Goal: Task Accomplishment & Management: Manage account settings

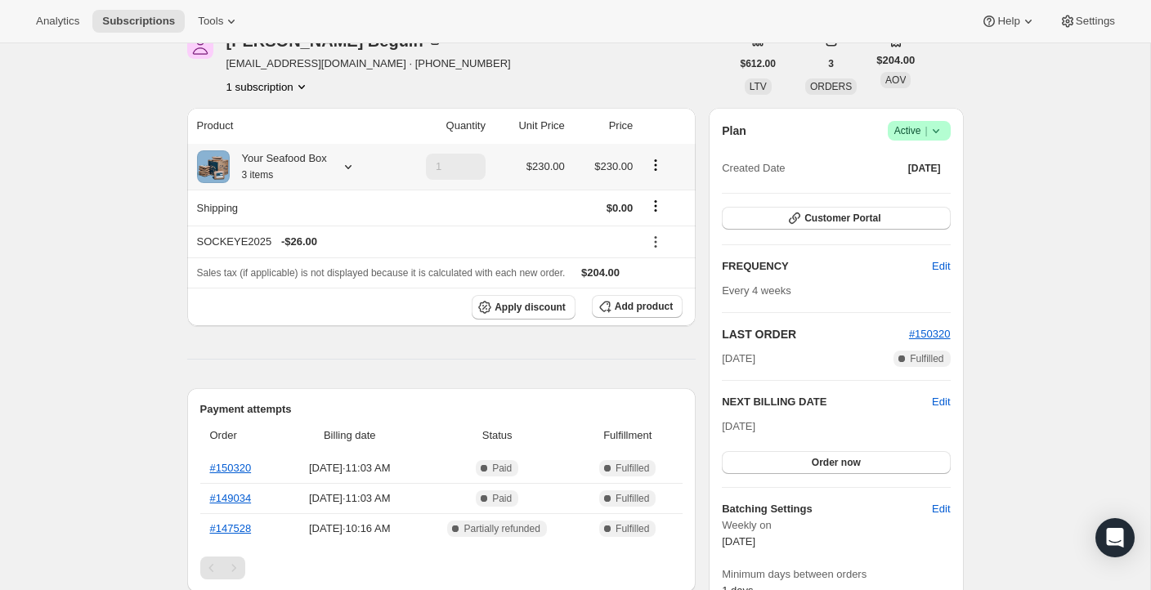
scroll to position [87, 0]
click at [941, 261] on span "Edit" at bounding box center [941, 265] width 18 height 16
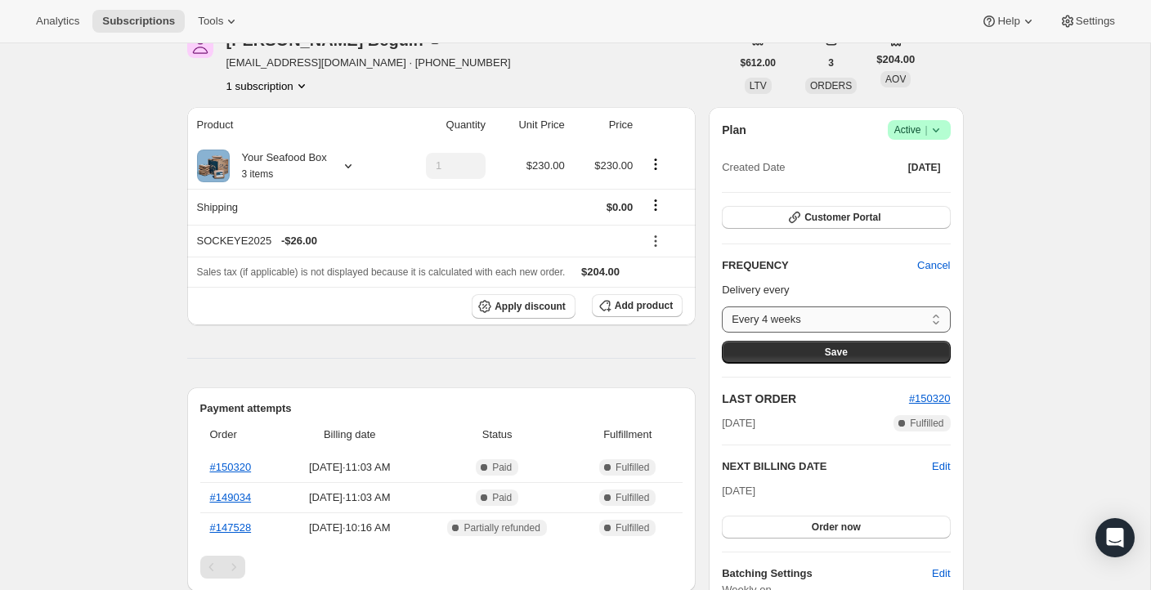
click at [923, 313] on select "Every 4 weeks Every 6 weeks Every 8 weeks Custom..." at bounding box center [836, 319] width 228 height 26
select select "WEEK#8"
click at [722, 306] on select "Every 4 weeks Every 6 weeks Every 8 weeks Custom..." at bounding box center [836, 319] width 228 height 26
click at [848, 346] on button "Save" at bounding box center [836, 352] width 228 height 23
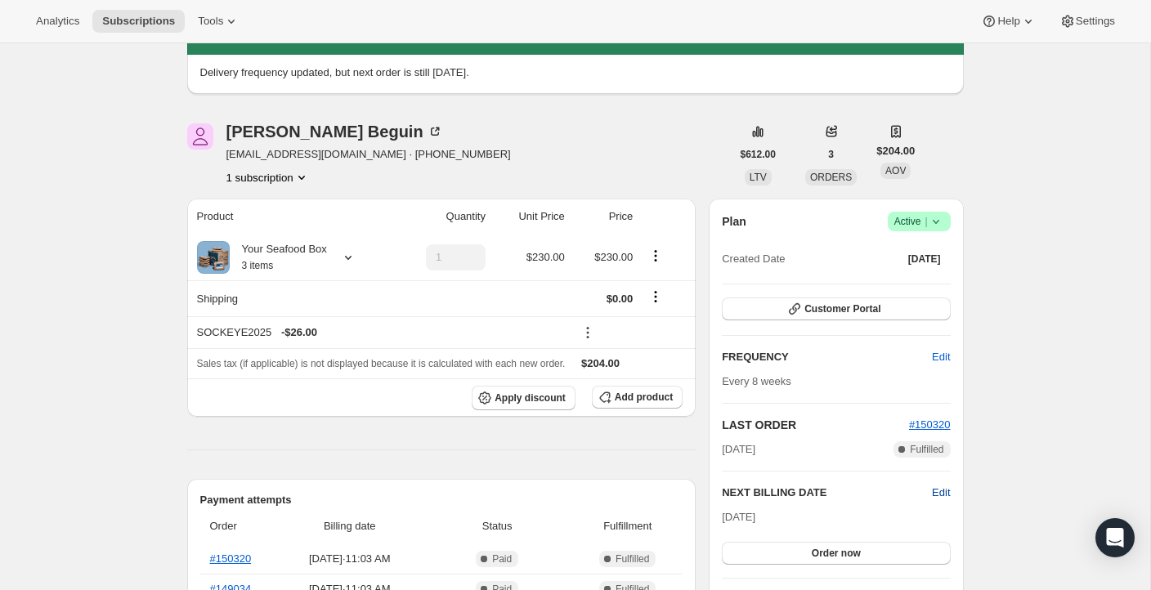
click at [941, 494] on span "Edit" at bounding box center [941, 493] width 18 height 16
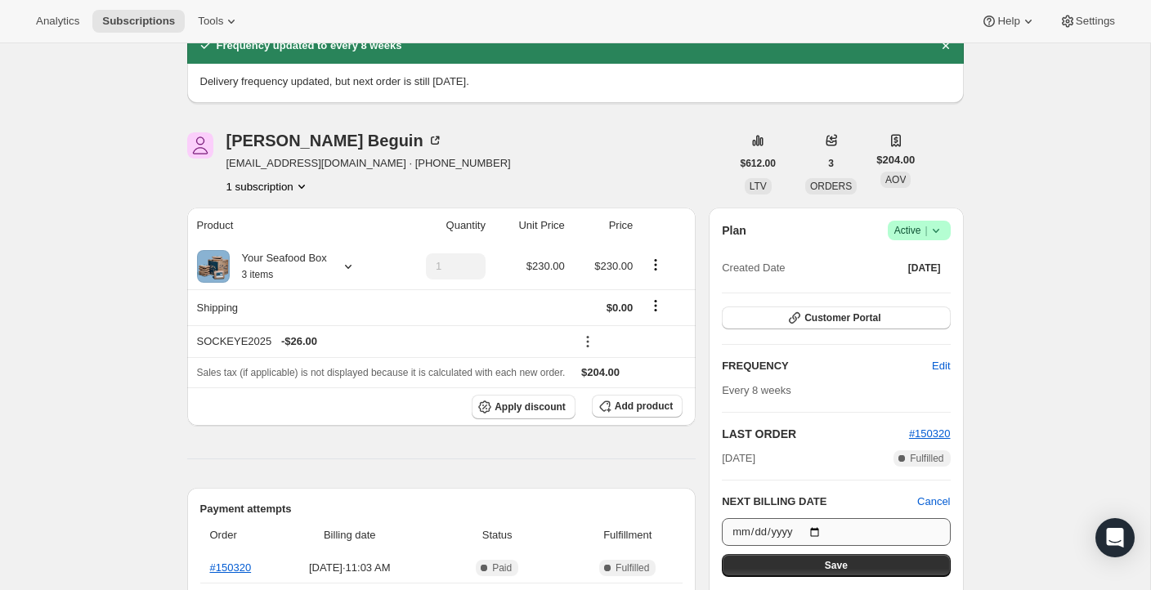
scroll to position [74, 0]
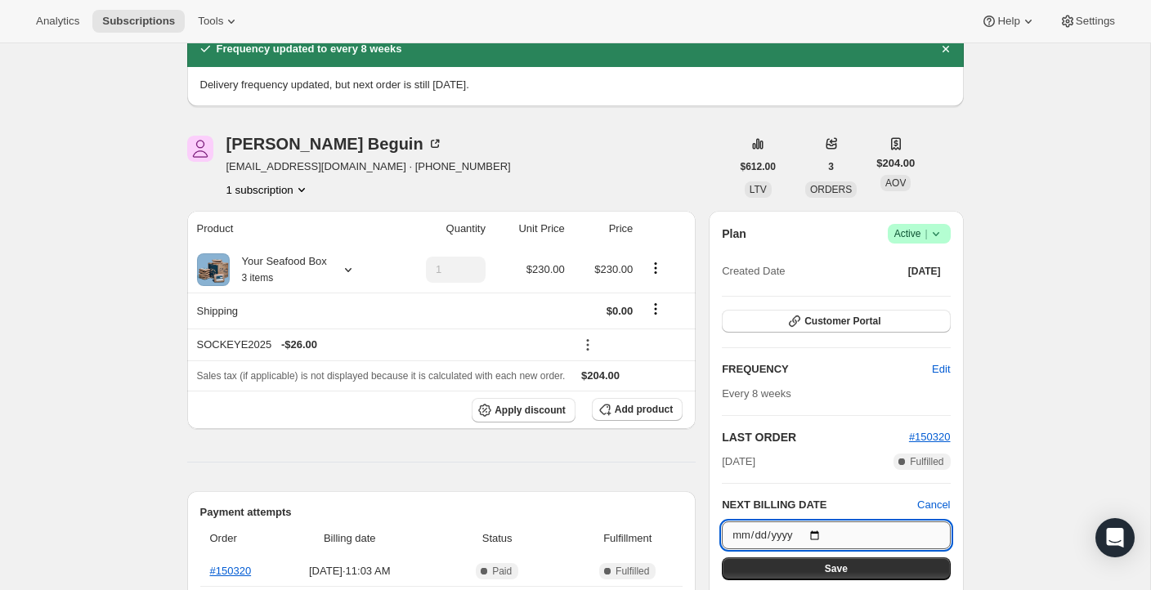
click at [816, 521] on input "[DATE]" at bounding box center [836, 535] width 228 height 28
click at [819, 530] on input "[DATE]" at bounding box center [836, 535] width 228 height 28
type input "[DATE]"
click at [852, 570] on button "Save" at bounding box center [836, 568] width 228 height 23
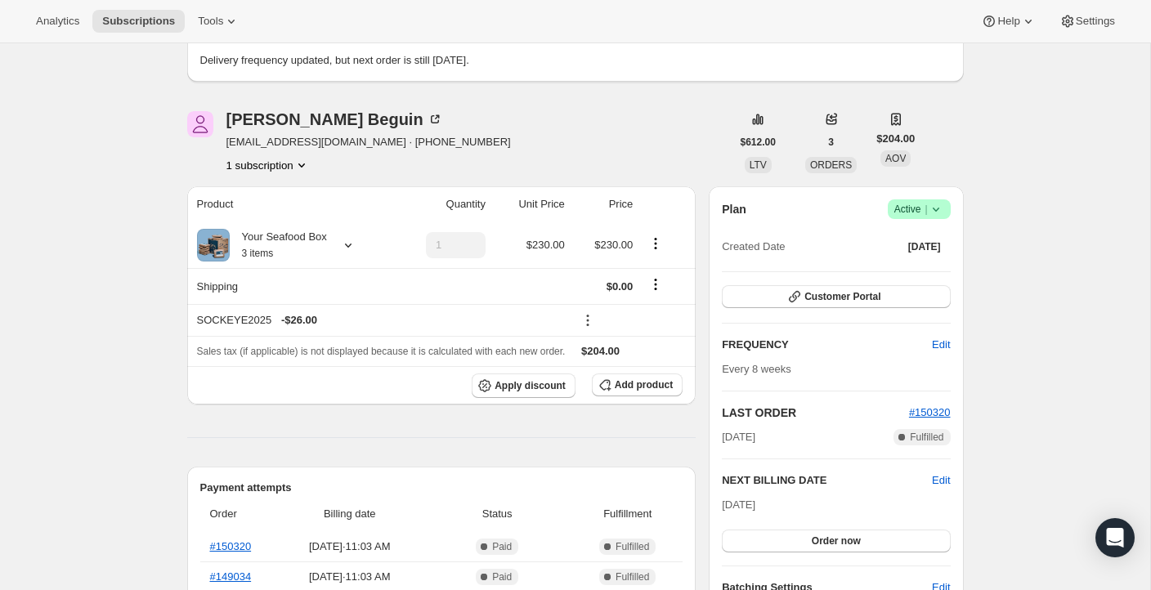
scroll to position [192, 0]
